Goal: Communication & Community: Ask a question

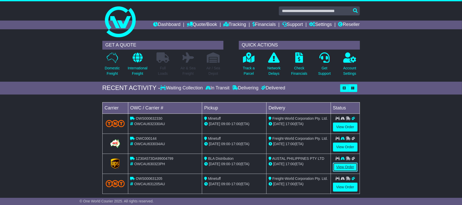
click at [346, 168] on link "View Order" at bounding box center [345, 166] width 25 height 9
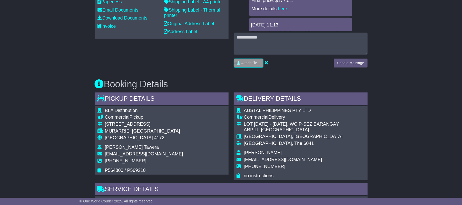
scroll to position [137, 0]
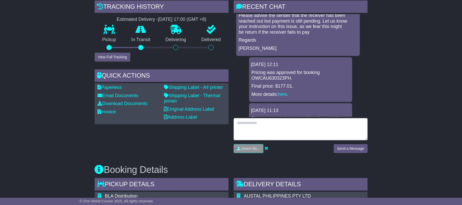
click at [263, 120] on textarea at bounding box center [300, 129] width 134 height 22
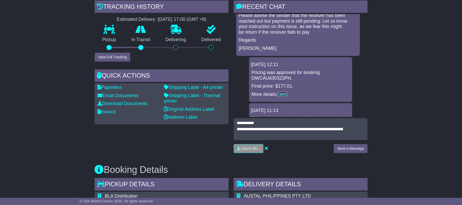
click at [283, 94] on link "here" at bounding box center [282, 93] width 9 height 5
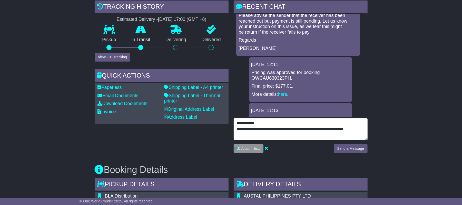
click at [249, 134] on textarea "**********" at bounding box center [300, 129] width 134 height 22
type textarea "**********"
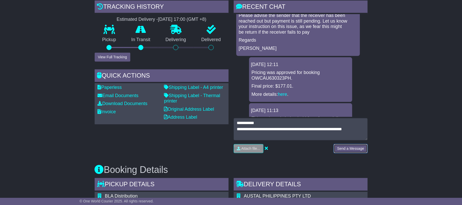
click at [348, 150] on button "Send a Message" at bounding box center [350, 148] width 34 height 9
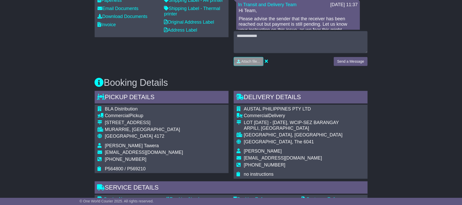
scroll to position [239, 0]
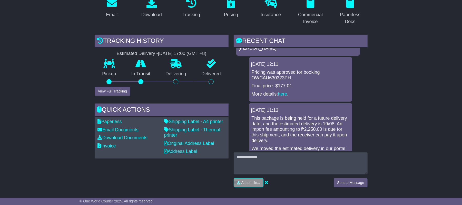
scroll to position [137, 0]
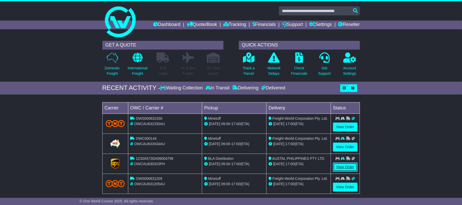
click at [336, 166] on link "View Order" at bounding box center [345, 166] width 25 height 9
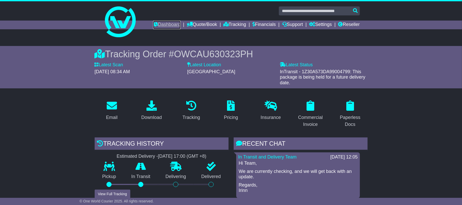
click at [164, 24] on link "Dashboard" at bounding box center [166, 25] width 27 height 9
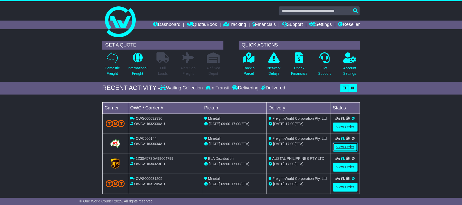
click at [344, 147] on link "View Order" at bounding box center [345, 146] width 25 height 9
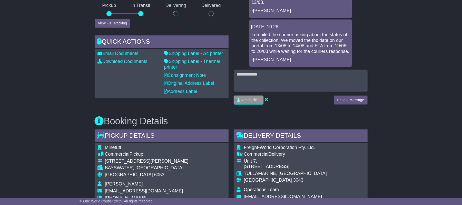
scroll to position [137, 0]
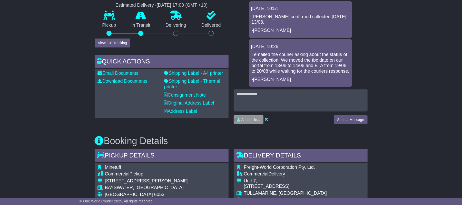
drag, startPoint x: 37, startPoint y: 113, endPoint x: 37, endPoint y: 51, distance: 61.5
